Goal: Find specific page/section: Find specific page/section

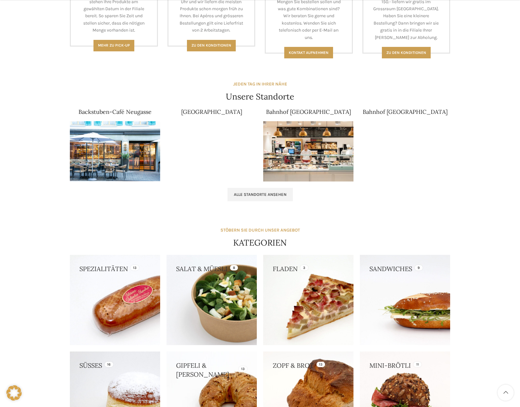
scroll to position [351, 0]
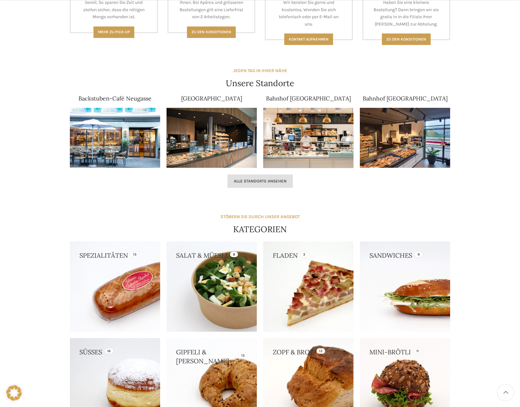
click at [260, 181] on span "Alle Standorte ansehen" at bounding box center [260, 181] width 53 height 5
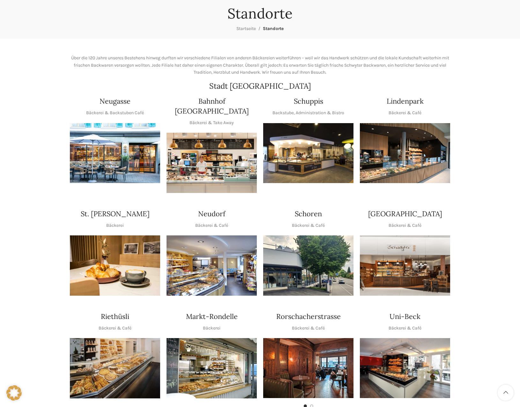
scroll to position [64, 0]
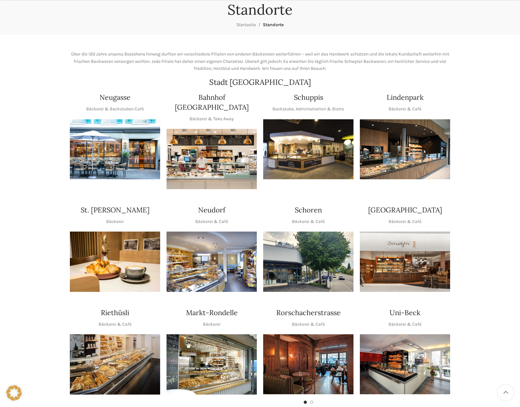
click at [205, 205] on h4 "Neudorf" at bounding box center [211, 210] width 27 height 10
click at [200, 237] on img "1 / 1" at bounding box center [212, 262] width 90 height 60
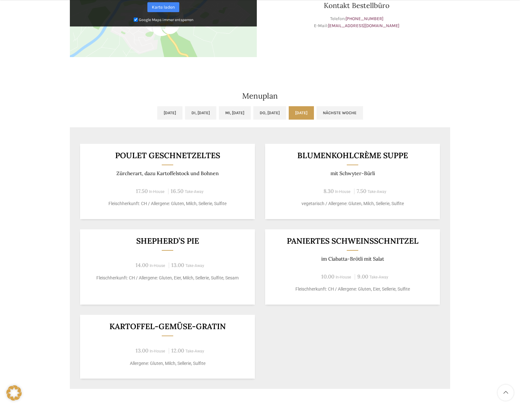
scroll to position [255, 0]
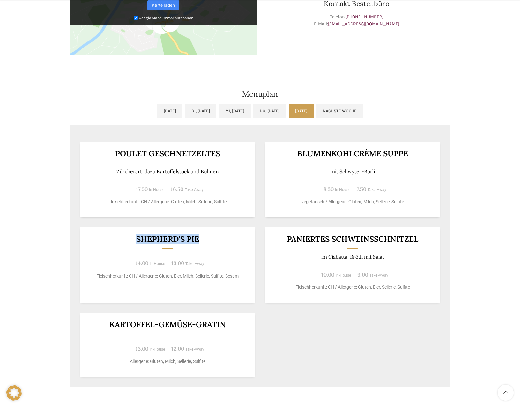
drag, startPoint x: 133, startPoint y: 237, endPoint x: 211, endPoint y: 237, distance: 78.2
click at [211, 237] on h3 "Shepherd’s Pie" at bounding box center [167, 239] width 159 height 8
copy h3 "Shepherd’s Pie"
